Goal: Task Accomplishment & Management: Manage account settings

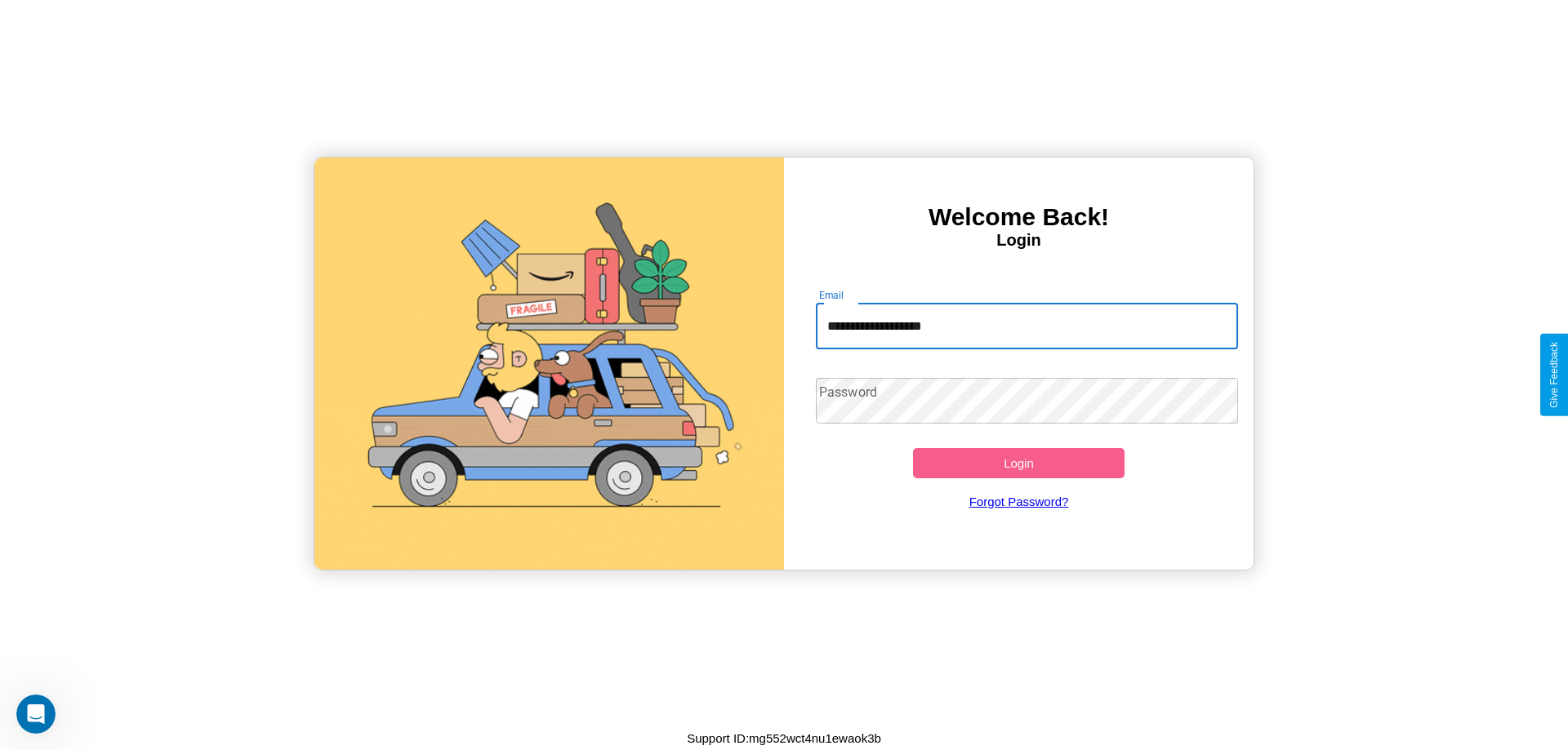
type input "**********"
click at [1018, 463] on button "Login" at bounding box center [1019, 464] width 211 height 30
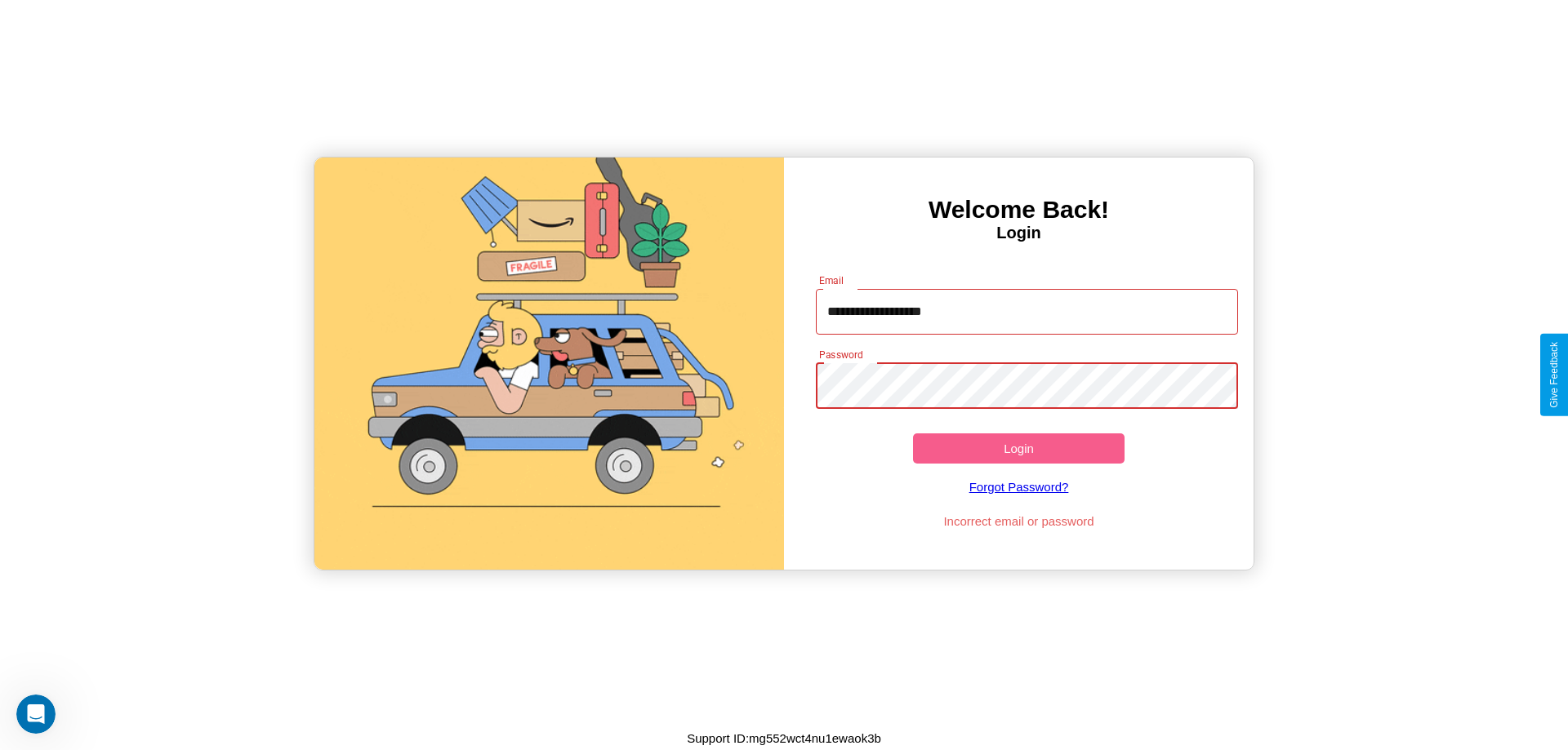
click at [1018, 448] on button "Login" at bounding box center [1019, 448] width 211 height 30
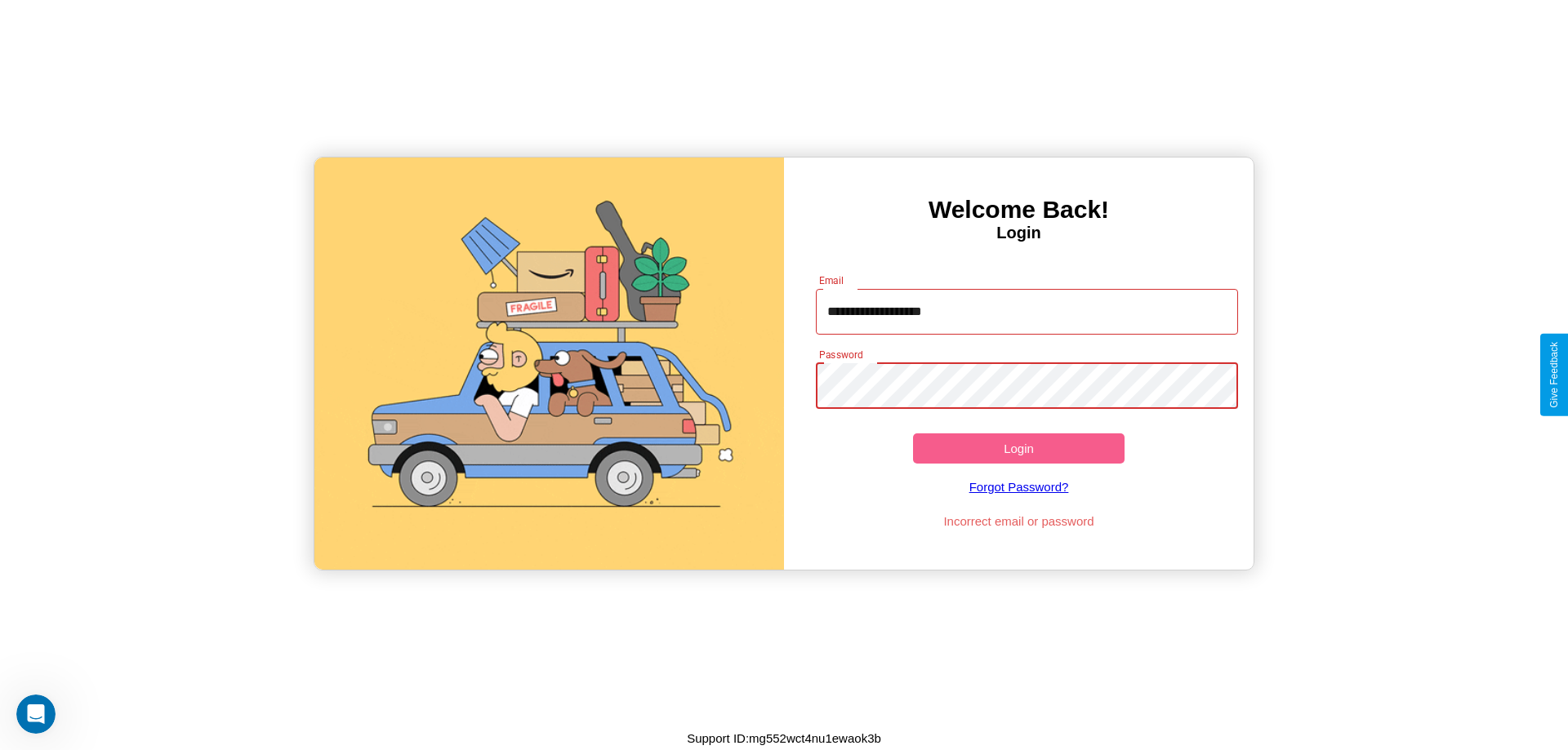
click at [1018, 448] on button "Login" at bounding box center [1019, 448] width 211 height 30
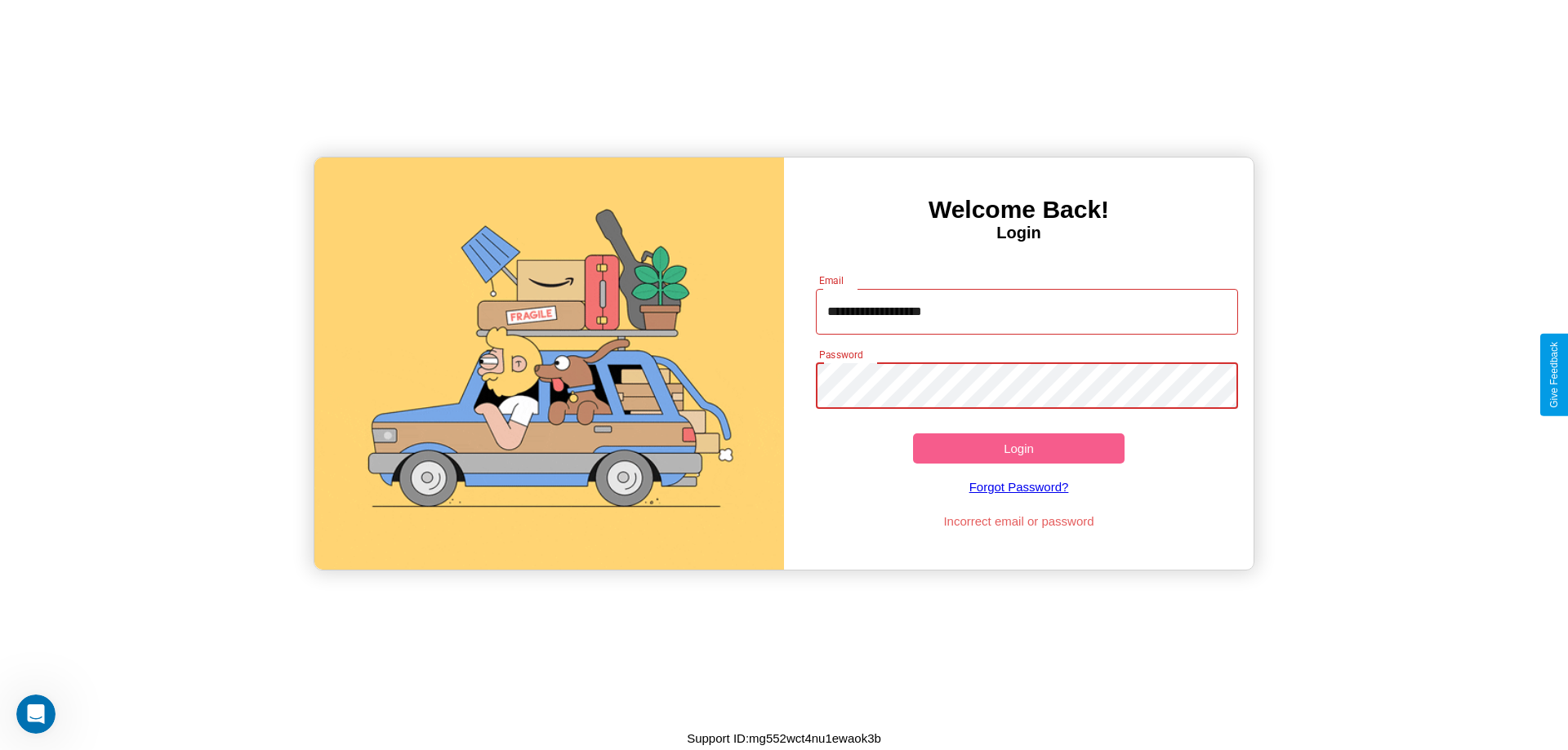
click at [1018, 448] on button "Login" at bounding box center [1019, 448] width 211 height 30
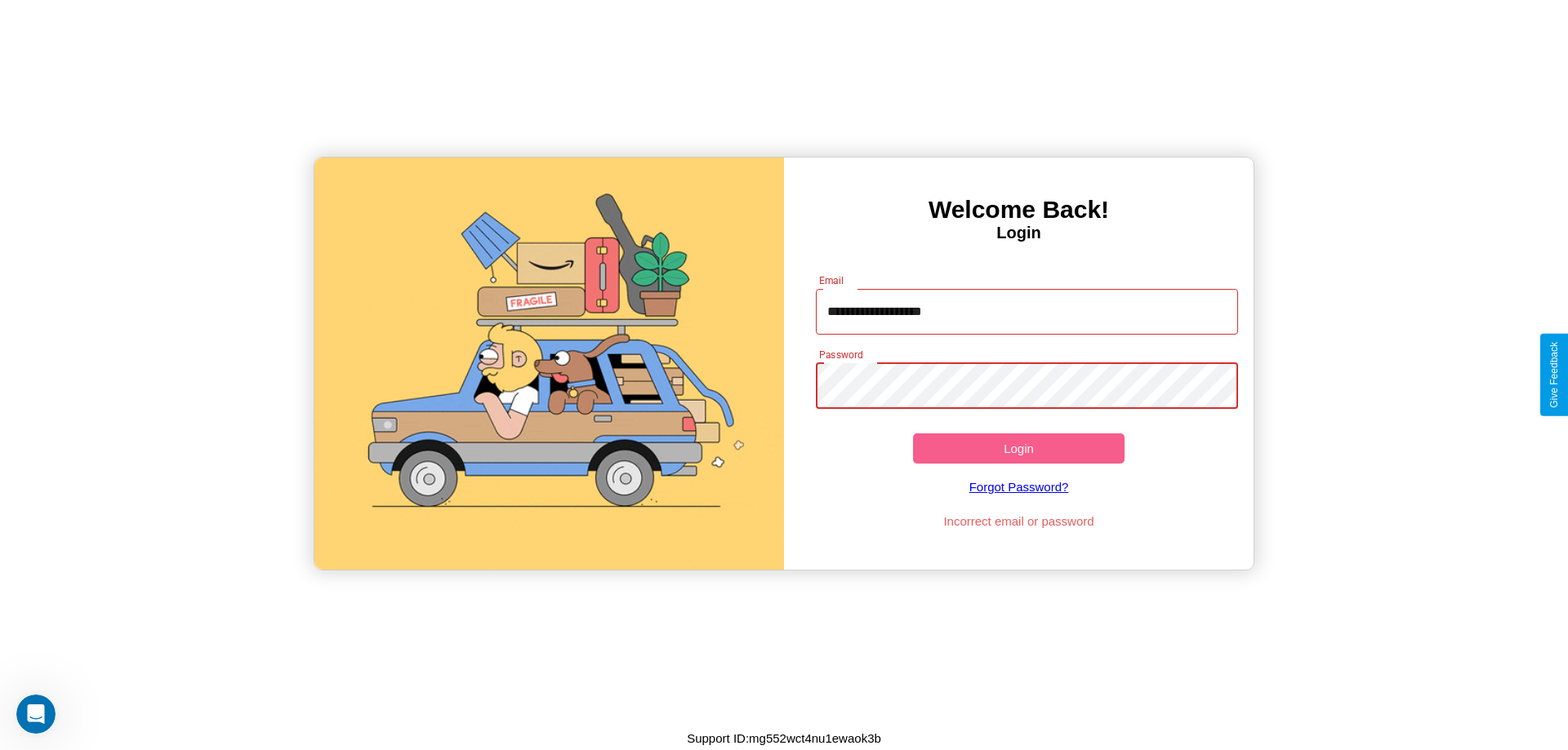
click at [1018, 448] on button "Login" at bounding box center [1019, 448] width 211 height 30
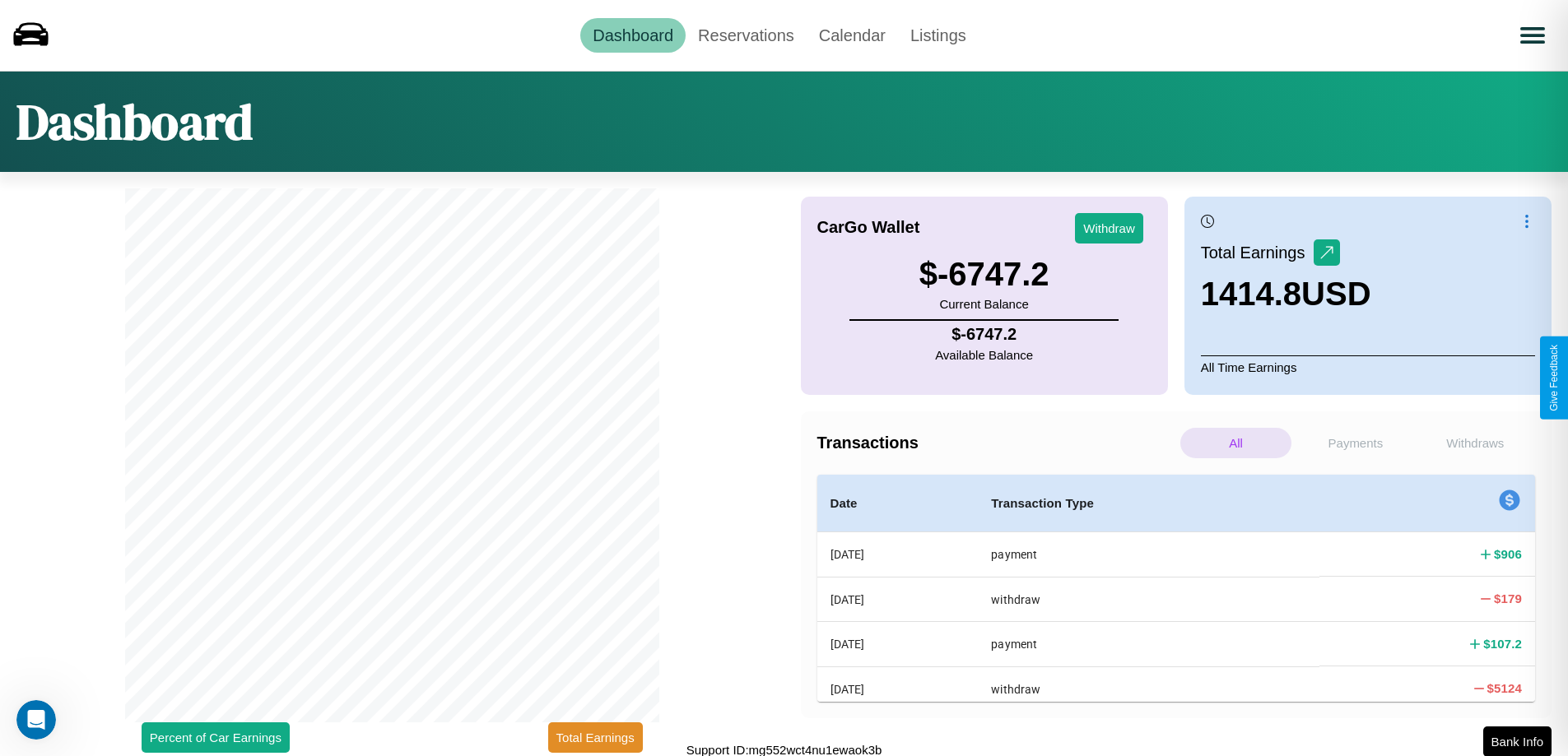
scroll to position [5, 0]
